Goal: Information Seeking & Learning: Understand process/instructions

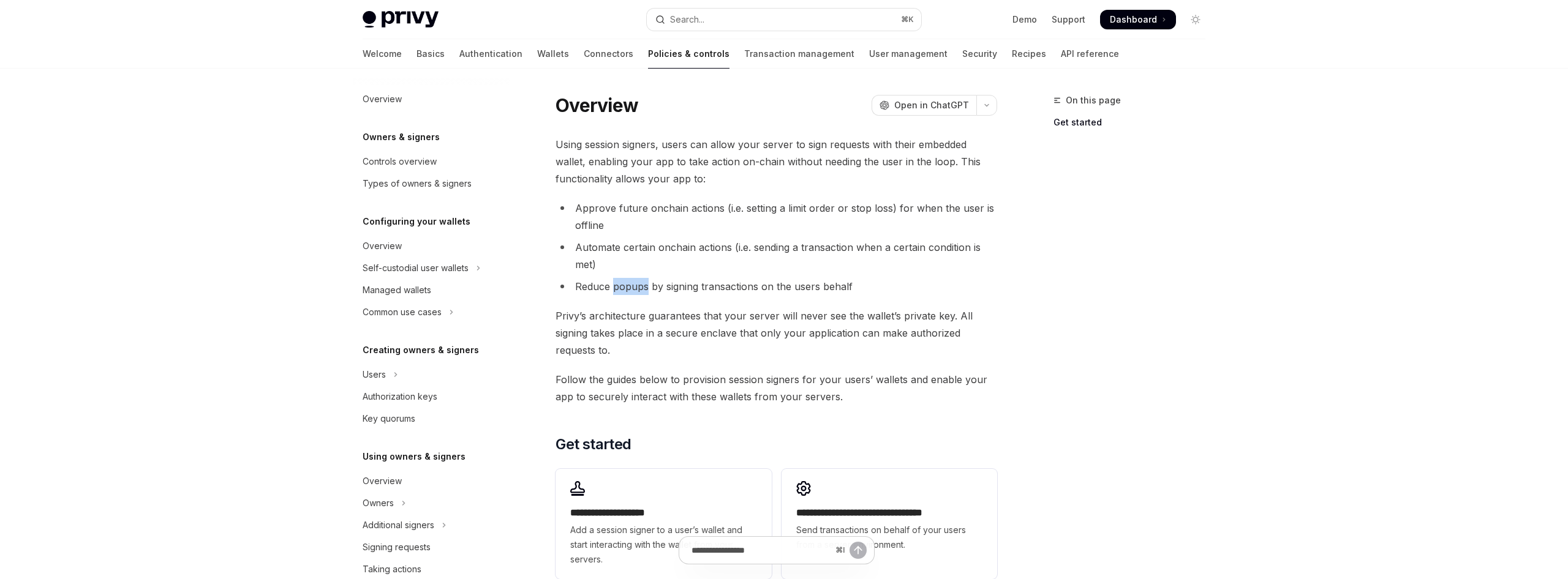
click at [645, 287] on li "Reduce popups by signing transactions on the users behalf" at bounding box center [776, 287] width 442 height 17
click at [700, 326] on span "Privy’s architecture guarantees that your server will never see the wallet’s pr…" at bounding box center [776, 333] width 442 height 52
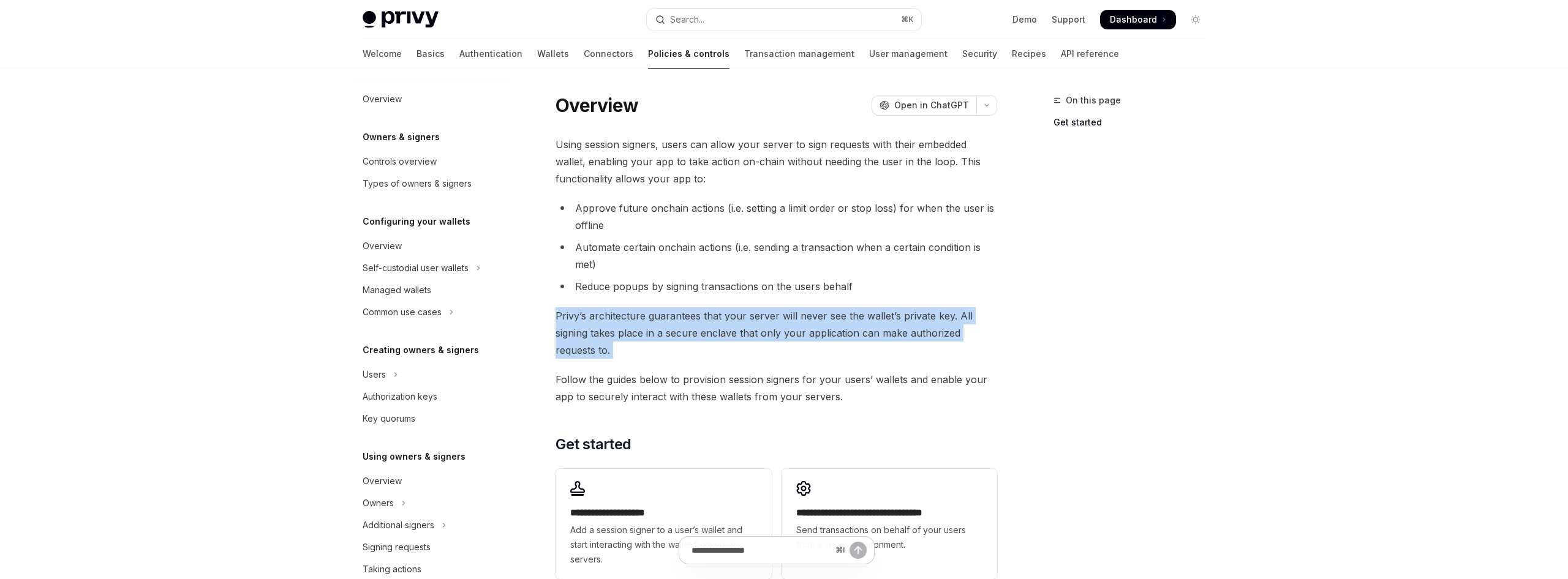
click at [700, 326] on span "Privy’s architecture guarantees that your server will never see the wallet’s pr…" at bounding box center [776, 333] width 442 height 52
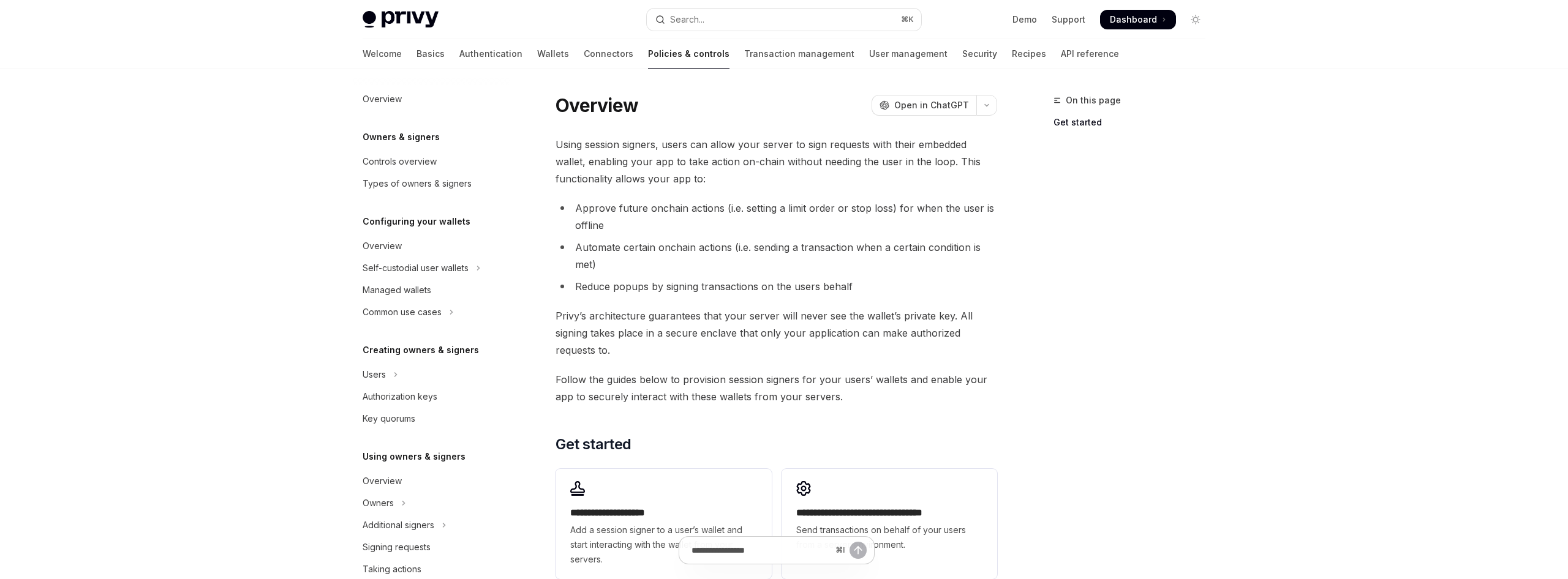
click at [645, 384] on span "Follow the guides below to provision session signers for your users’ wallets an…" at bounding box center [776, 388] width 442 height 34
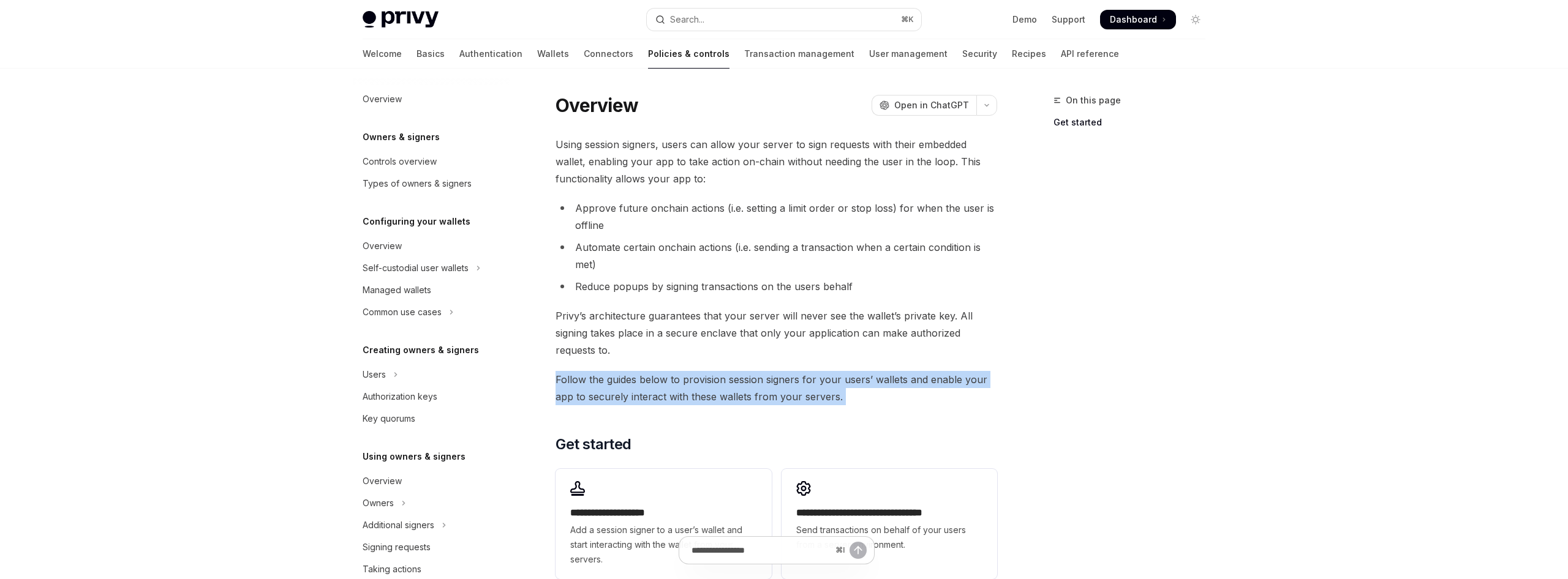
click at [645, 384] on span "Follow the guides below to provision session signers for your users’ wallets an…" at bounding box center [776, 388] width 442 height 34
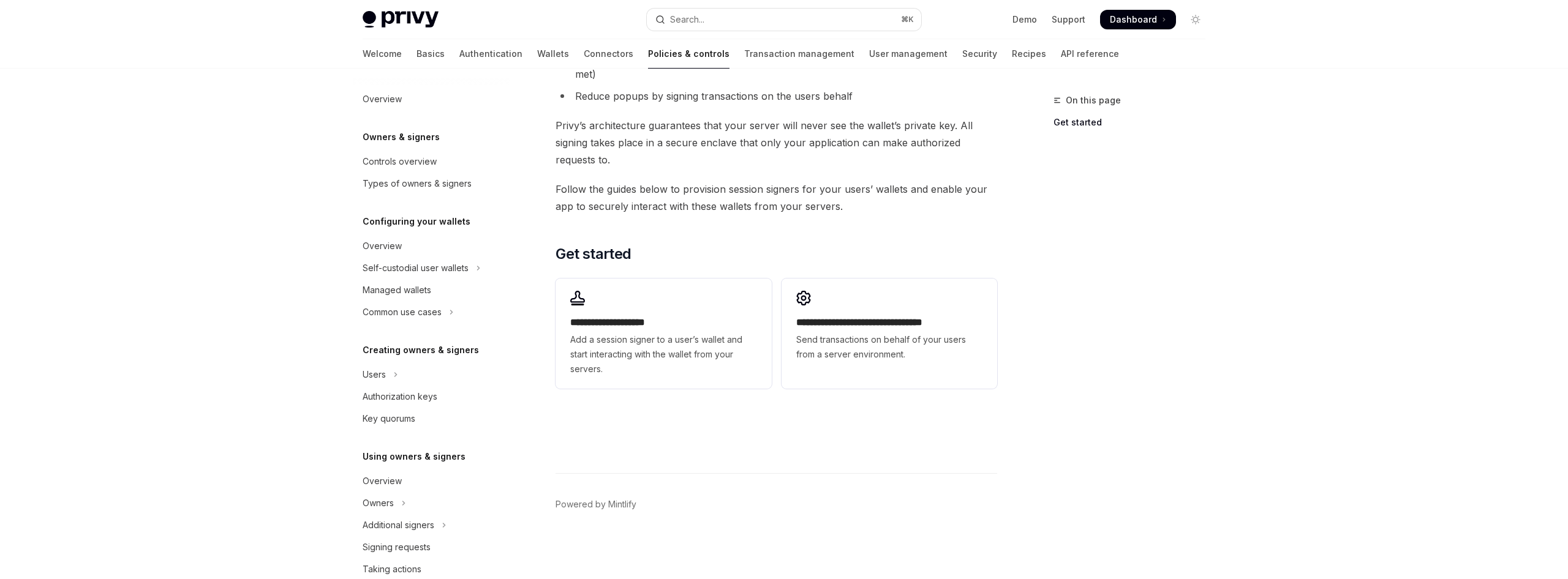
click at [991, 267] on div "**********" at bounding box center [776, 169] width 442 height 448
click at [959, 365] on div "**********" at bounding box center [889, 326] width 216 height 95
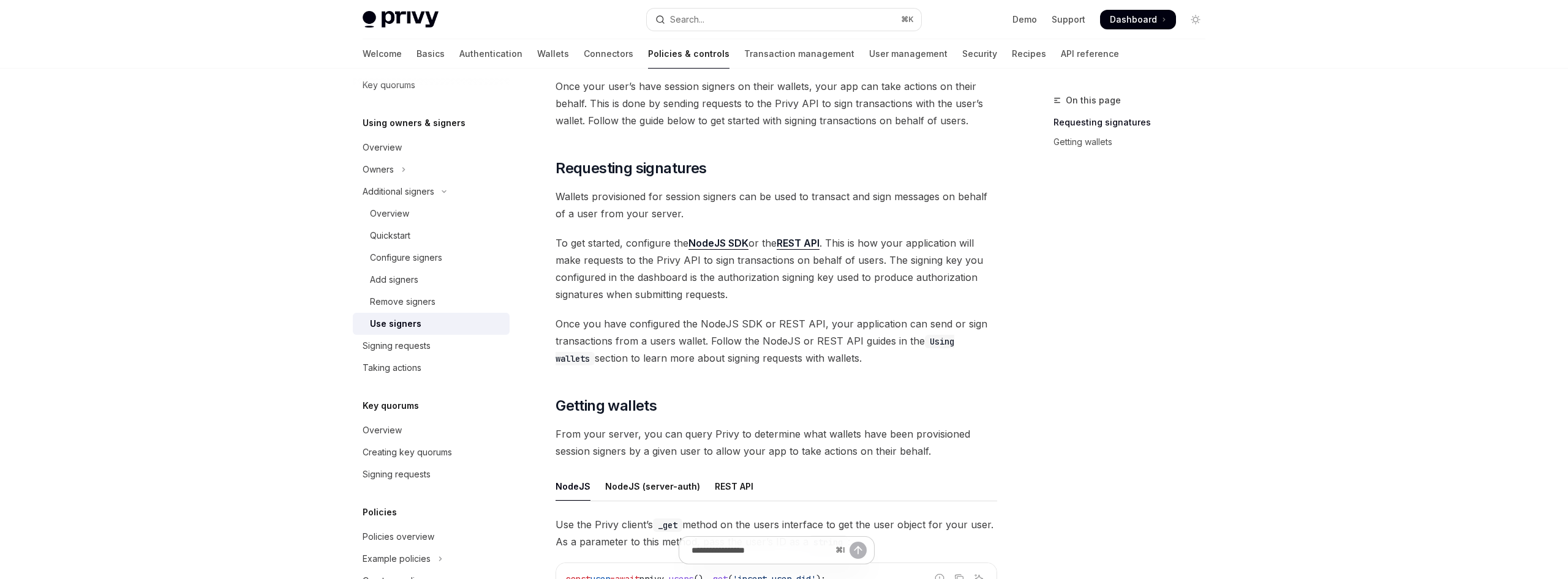
scroll to position [48, 0]
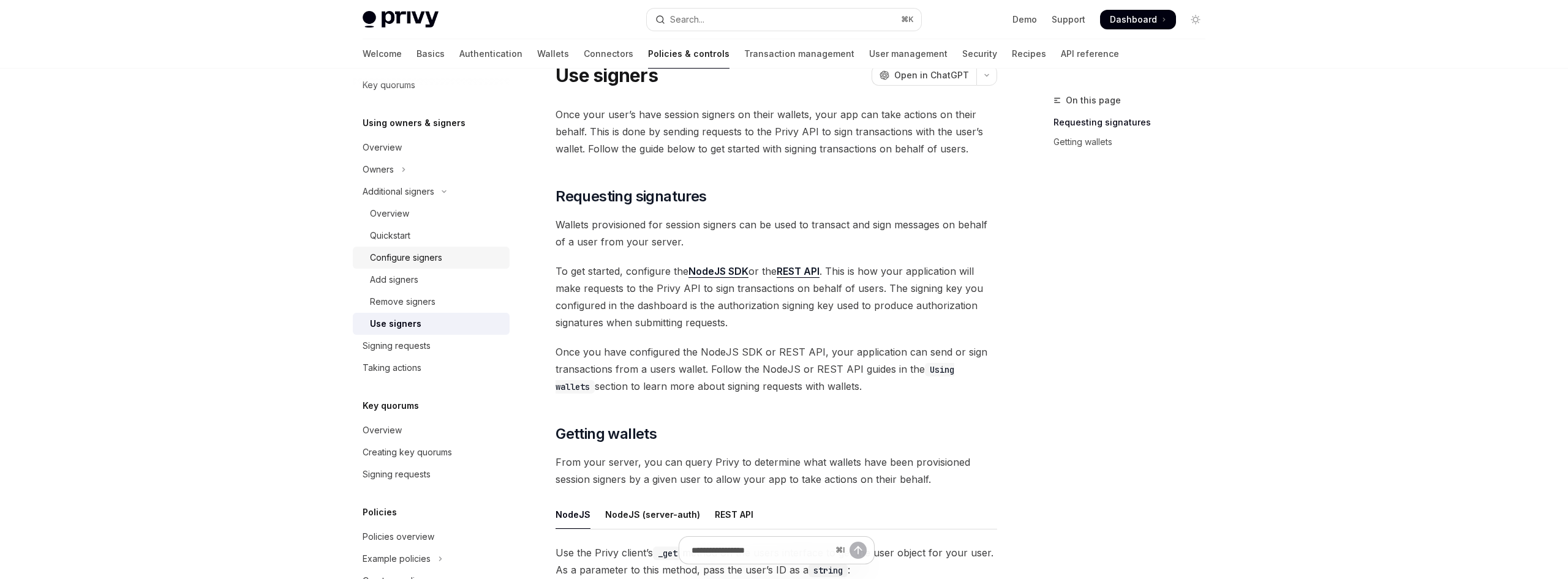
click at [424, 263] on div "Configure signers" at bounding box center [406, 257] width 72 height 14
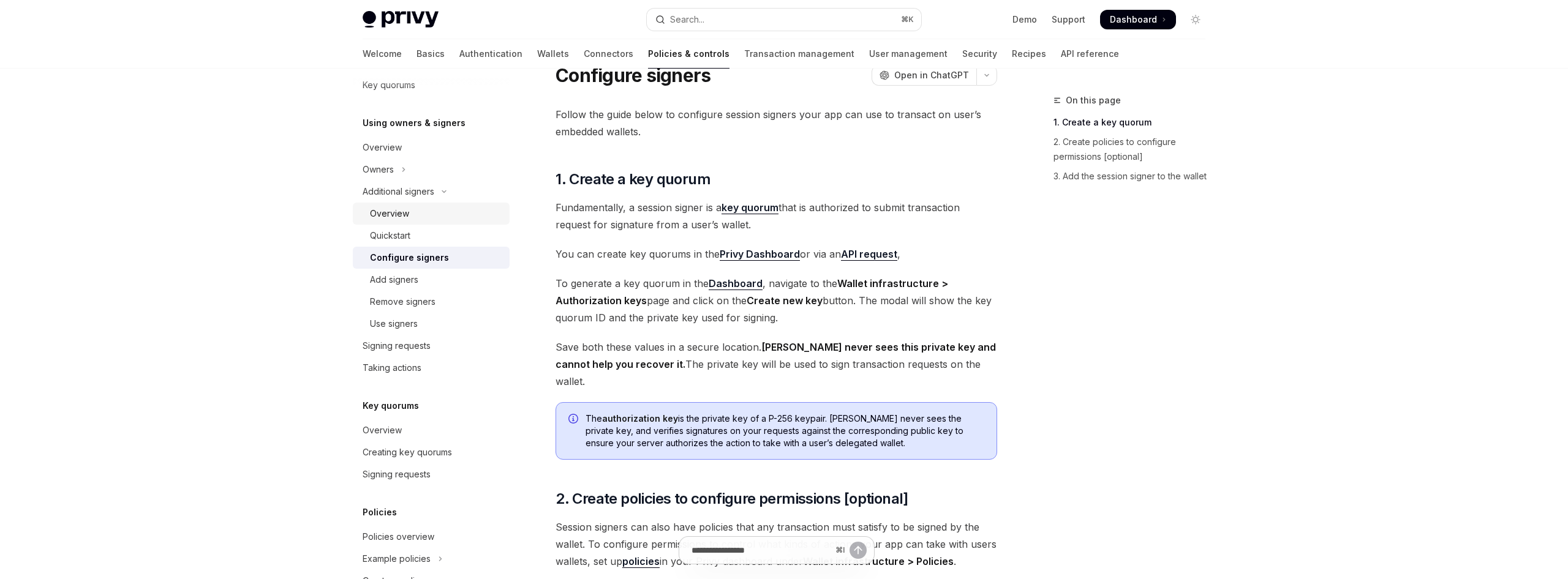
click at [422, 216] on div "Overview" at bounding box center [436, 214] width 132 height 14
type textarea "*"
